Goal: Information Seeking & Learning: Find specific page/section

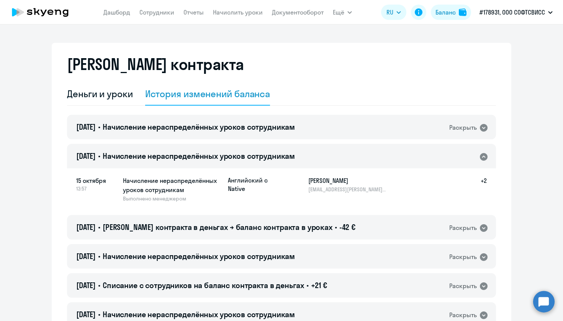
select select "english_adult_not_native_speaker"
click at [456, 20] on app-header-actions "RU English Русский Баланс #178931, ООО СОФТСВИСС LTITC prepay-Hollycorn N.V., О…" at bounding box center [468, 12] width 175 height 18
click at [102, 95] on div "Деньги и уроки" at bounding box center [100, 94] width 66 height 12
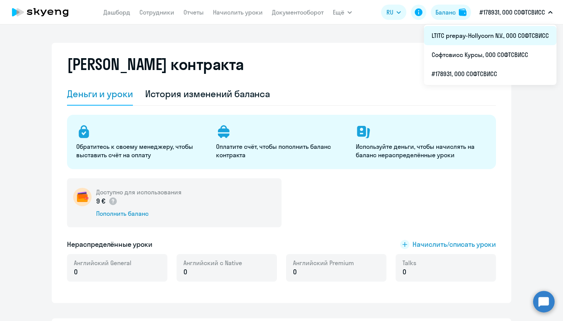
click at [495, 38] on li "LTITC prepay-Hollycorn N.V., ООО СОФТСВИСС" at bounding box center [490, 35] width 132 height 19
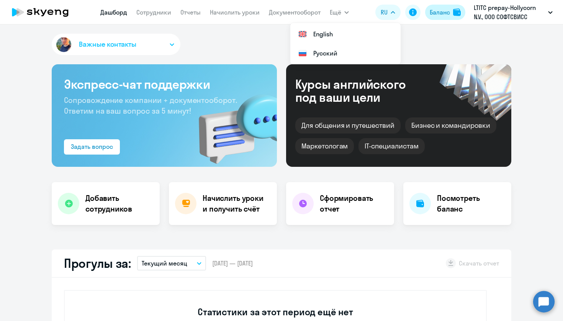
click at [432, 11] on div "Баланс" at bounding box center [439, 12] width 20 height 9
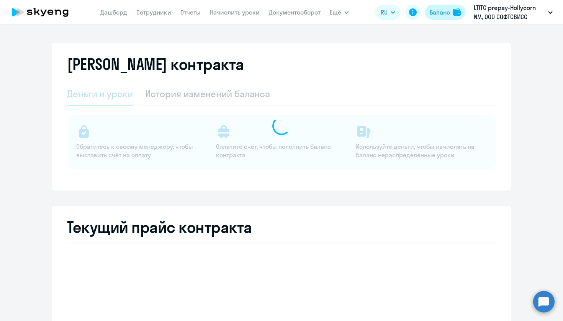
select select "english_adult_not_native_speaker"
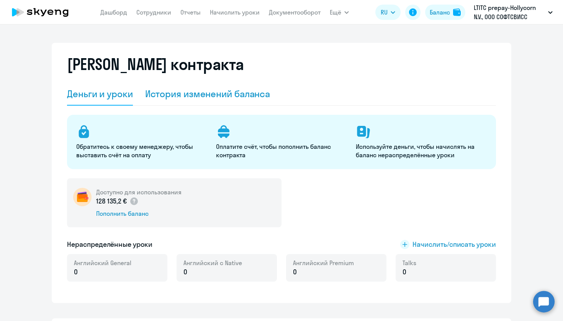
click at [185, 96] on div "История изменений баланса" at bounding box center [207, 94] width 125 height 12
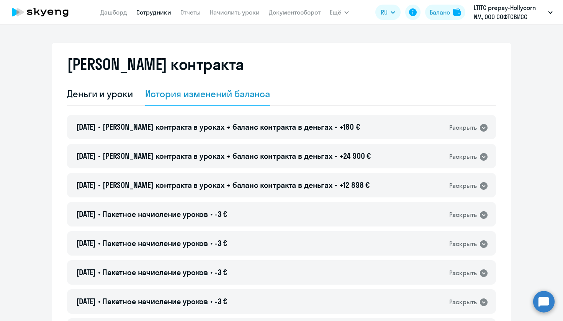
click at [164, 10] on link "Сотрудники" at bounding box center [153, 12] width 35 height 8
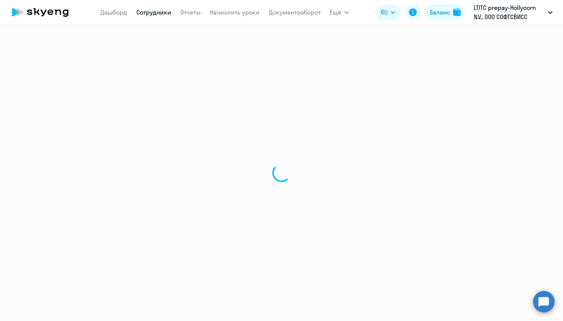
select select "30"
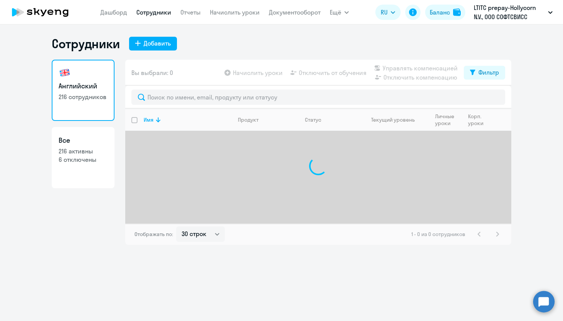
click at [90, 158] on p "6 отключены" at bounding box center [83, 159] width 49 height 8
select select "30"
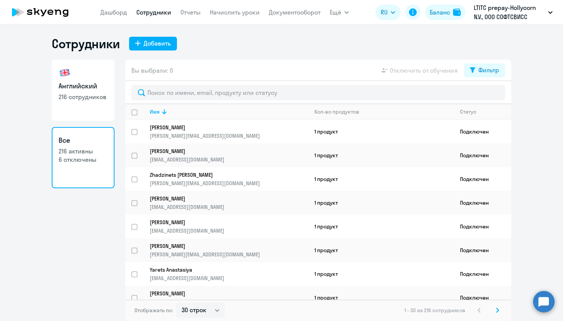
click at [91, 110] on link "Английский 216 сотрудников" at bounding box center [83, 90] width 63 height 61
select select "30"
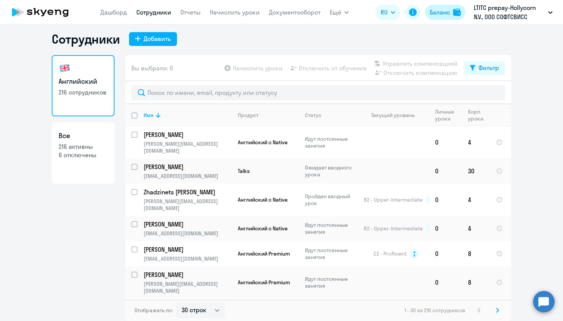
click at [452, 16] on button "Баланс" at bounding box center [445, 12] width 40 height 15
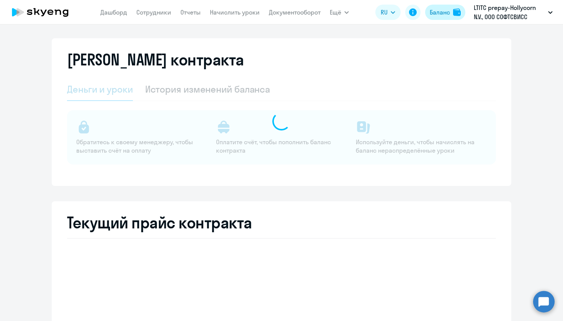
select select "english_adult_not_native_speaker"
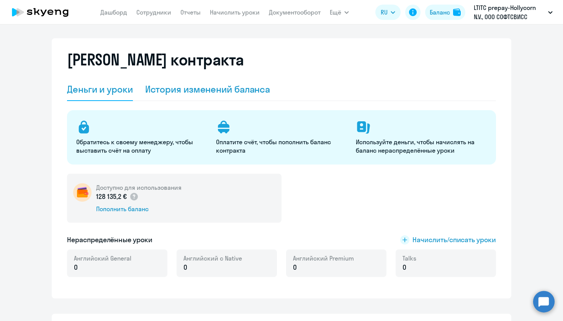
click at [200, 88] on div "История изменений баланса" at bounding box center [207, 89] width 125 height 12
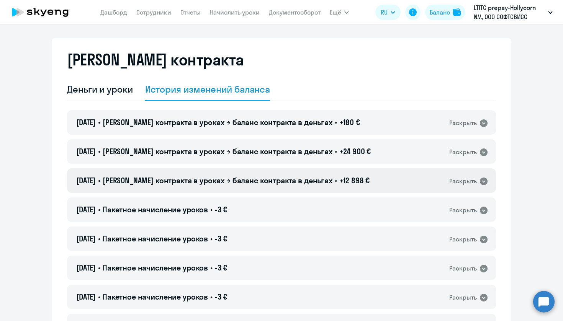
click at [344, 181] on span "+12 898 €" at bounding box center [354, 181] width 31 height 10
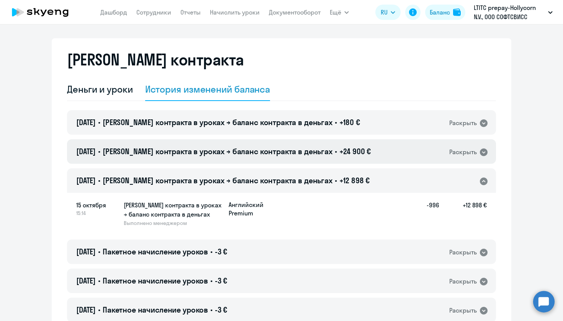
click at [346, 150] on span "+24 900 €" at bounding box center [355, 152] width 32 height 10
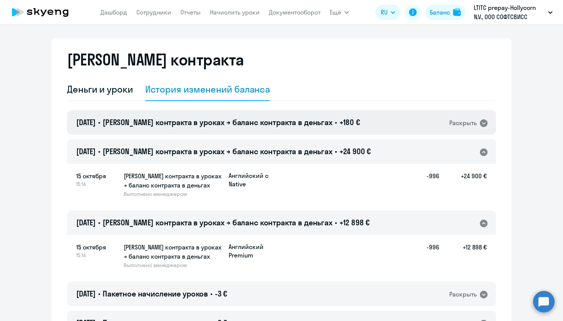
click at [349, 126] on div "[DATE] • Баланс контракта в уроках → баланс контракта в деньгах • +180 € Раскры…" at bounding box center [281, 122] width 429 height 24
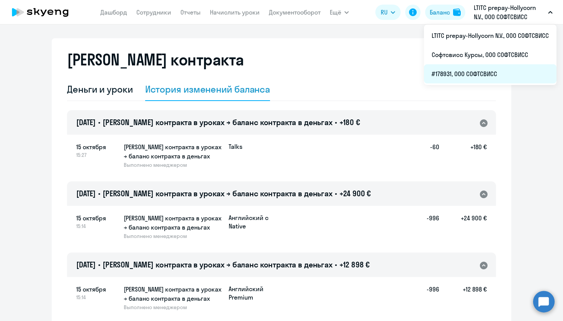
click at [486, 72] on li "#178931, ООО СОФТСВИСС" at bounding box center [490, 73] width 132 height 19
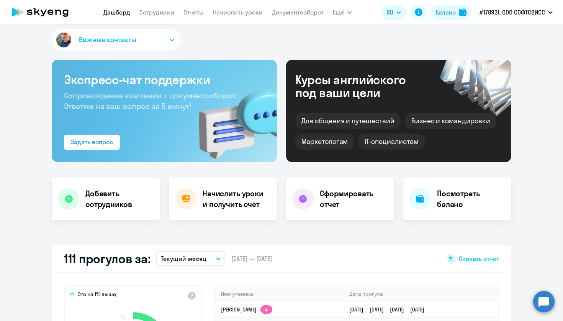
click at [144, 18] on nav "[PERSON_NAME] Отчеты Начислить уроки Документооборот" at bounding box center [213, 12] width 220 height 15
click at [154, 14] on link "Сотрудники" at bounding box center [156, 12] width 35 height 8
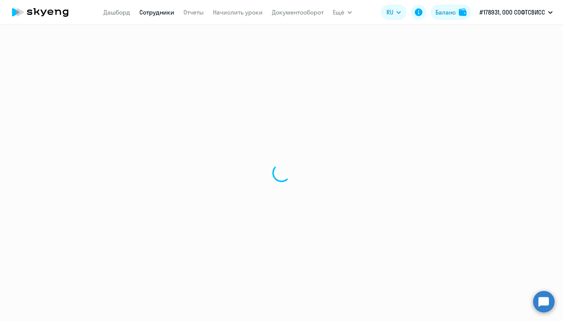
select select "30"
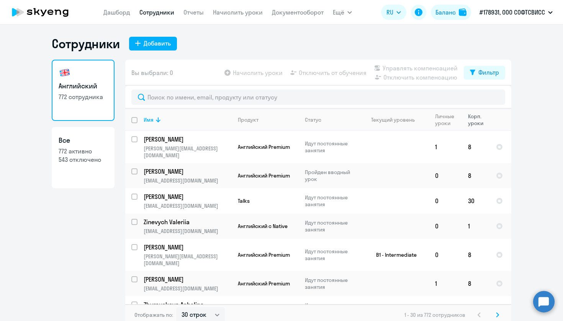
click at [472, 121] on div "Корп. уроки" at bounding box center [478, 120] width 21 height 14
click at [476, 79] on button "Фильтр" at bounding box center [484, 73] width 41 height 14
click at [478, 72] on div "Фильтр" at bounding box center [488, 72] width 21 height 9
click at [160, 121] on icon at bounding box center [157, 119] width 9 height 9
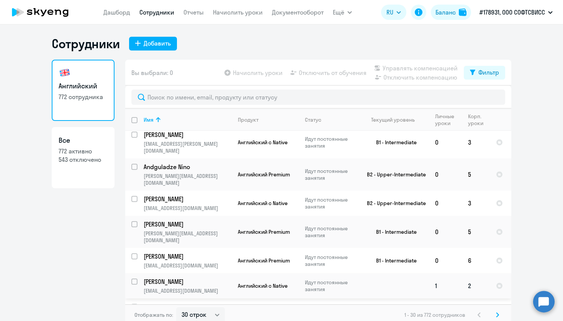
scroll to position [585, 0]
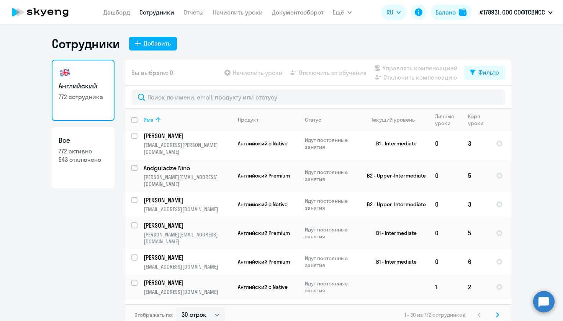
click at [154, 118] on icon at bounding box center [157, 119] width 9 height 9
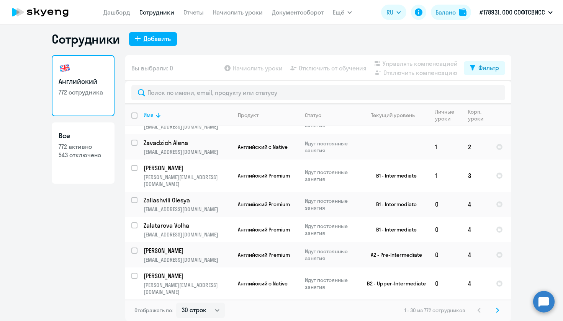
scroll to position [5, 0]
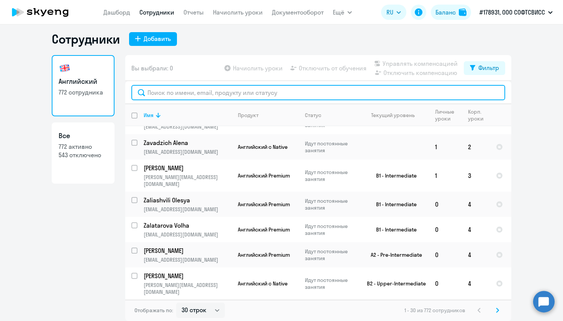
click at [226, 93] on input "text" at bounding box center [318, 92] width 374 height 15
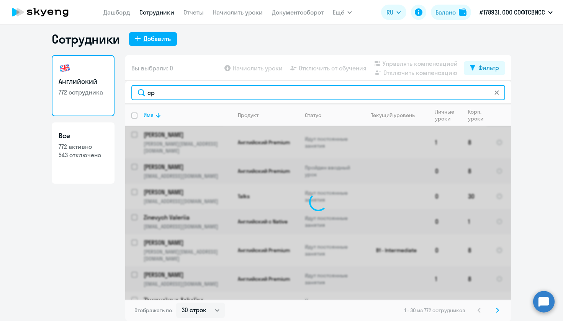
type input "с"
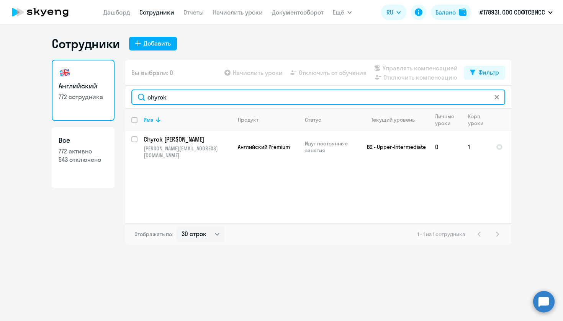
type input "Chyrok"
